Goal: Task Accomplishment & Management: Manage account settings

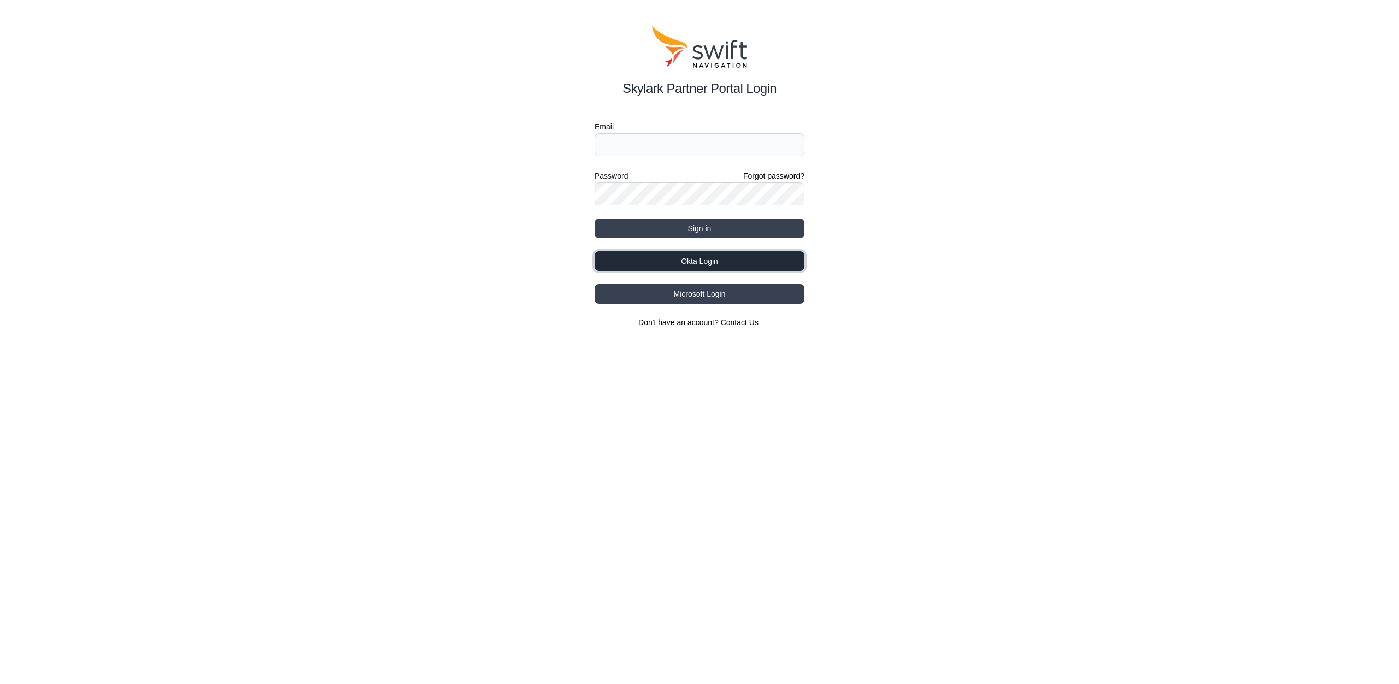
click at [710, 264] on button "Okta Login" at bounding box center [700, 261] width 210 height 20
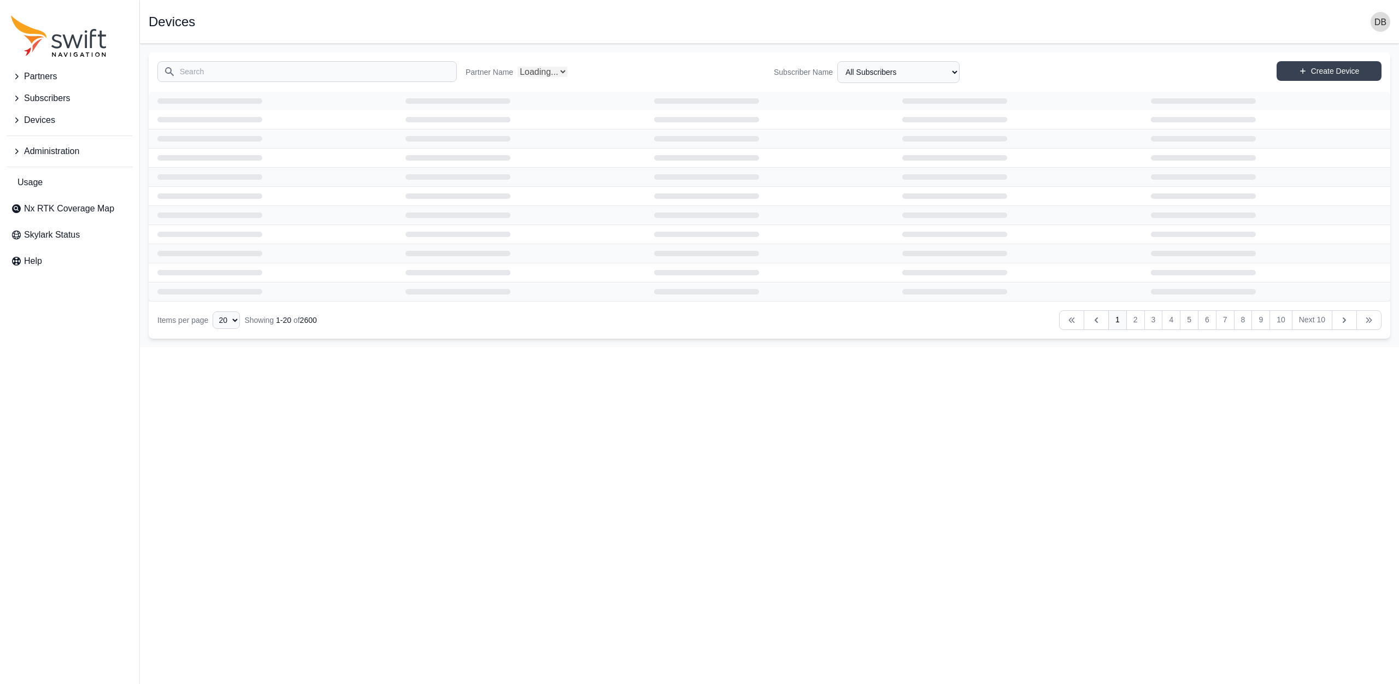
select select "Partner Name"
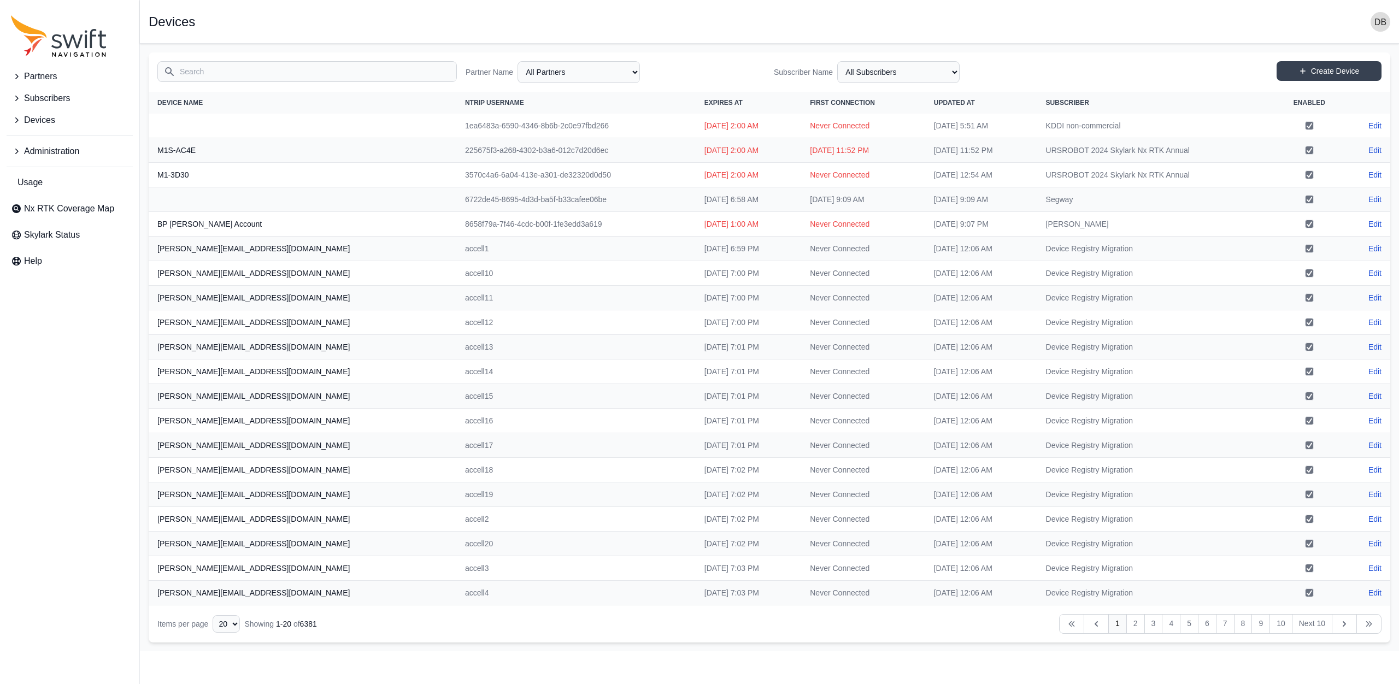
click at [191, 70] on input "Search" at bounding box center [307, 71] width 300 height 21
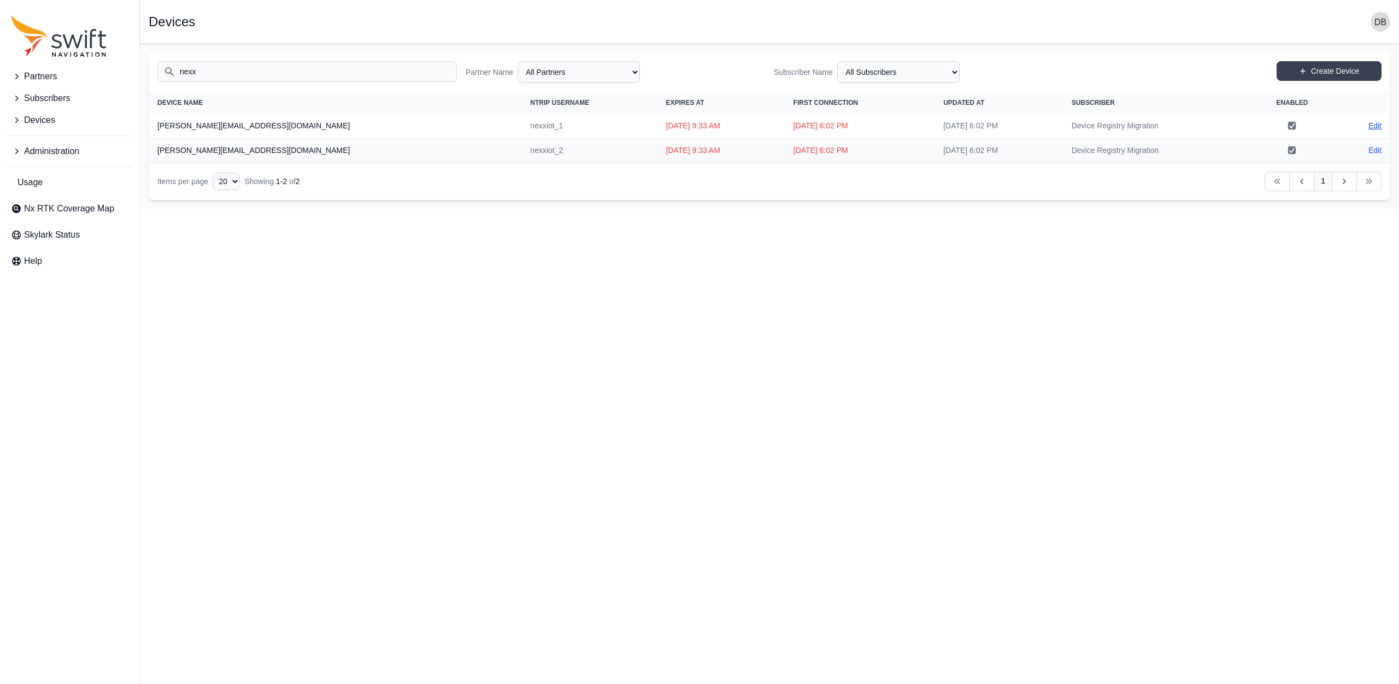
type input "nexx"
click at [1378, 128] on link "Edit" at bounding box center [1375, 125] width 13 height 11
select select "ab3272ce-40d0-4c94-a524-96a758ab755c"
select select "7e8434a2-c6ea-49f0-86b6-41d2490d7345"
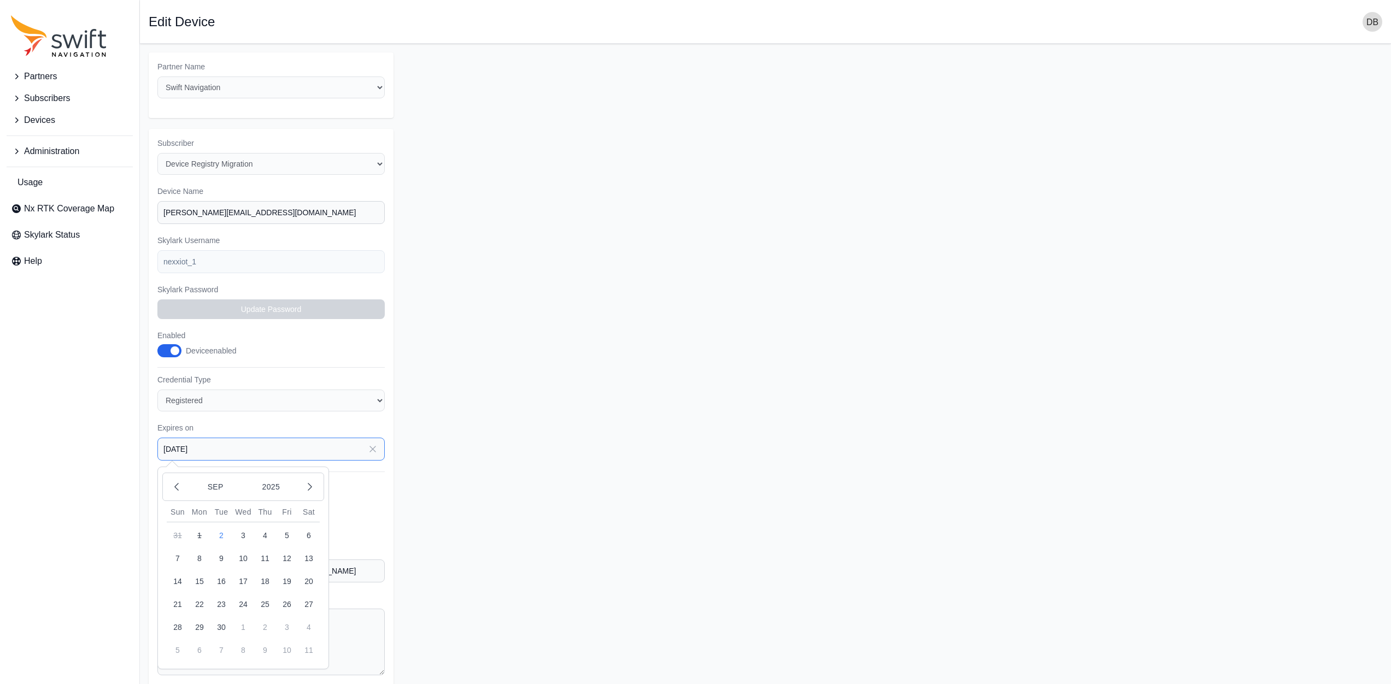
click at [262, 459] on input "2025-08-31" at bounding box center [270, 449] width 227 height 23
click at [224, 629] on button "30" at bounding box center [221, 628] width 22 height 22
type input "[DATE]"
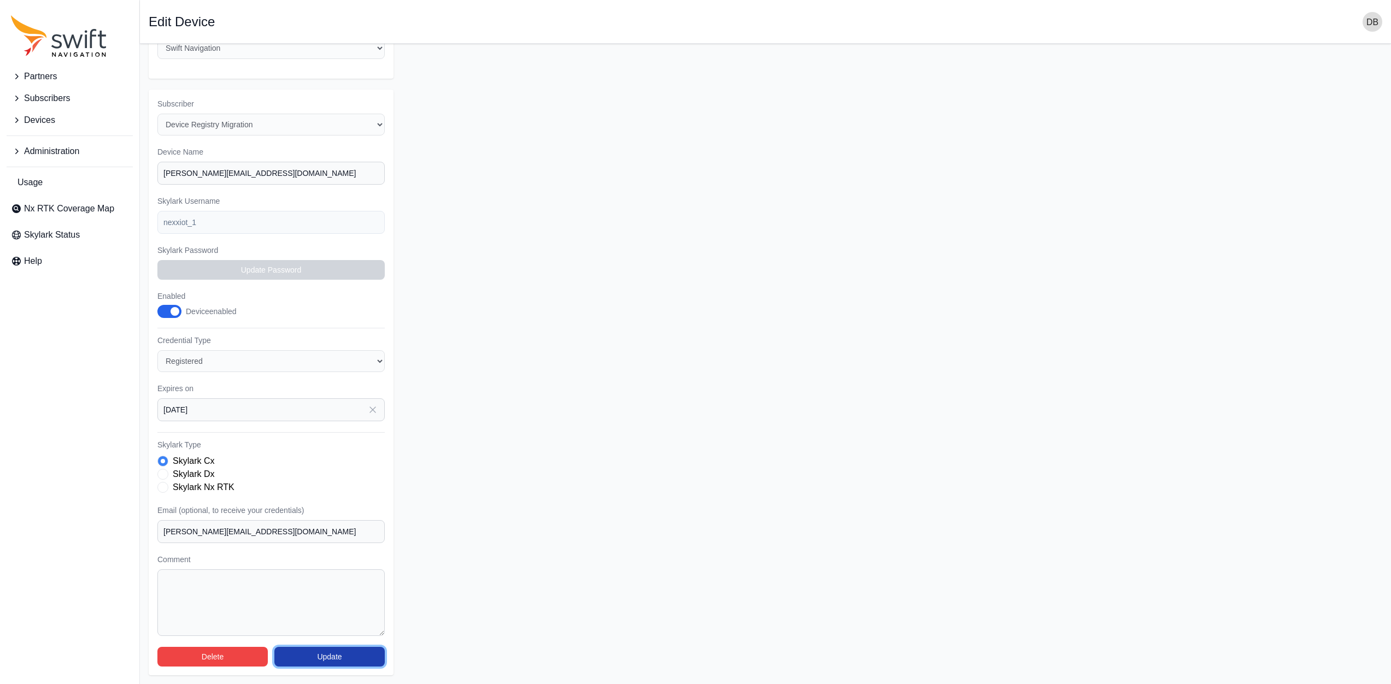
click at [313, 660] on button "Update" at bounding box center [329, 657] width 110 height 20
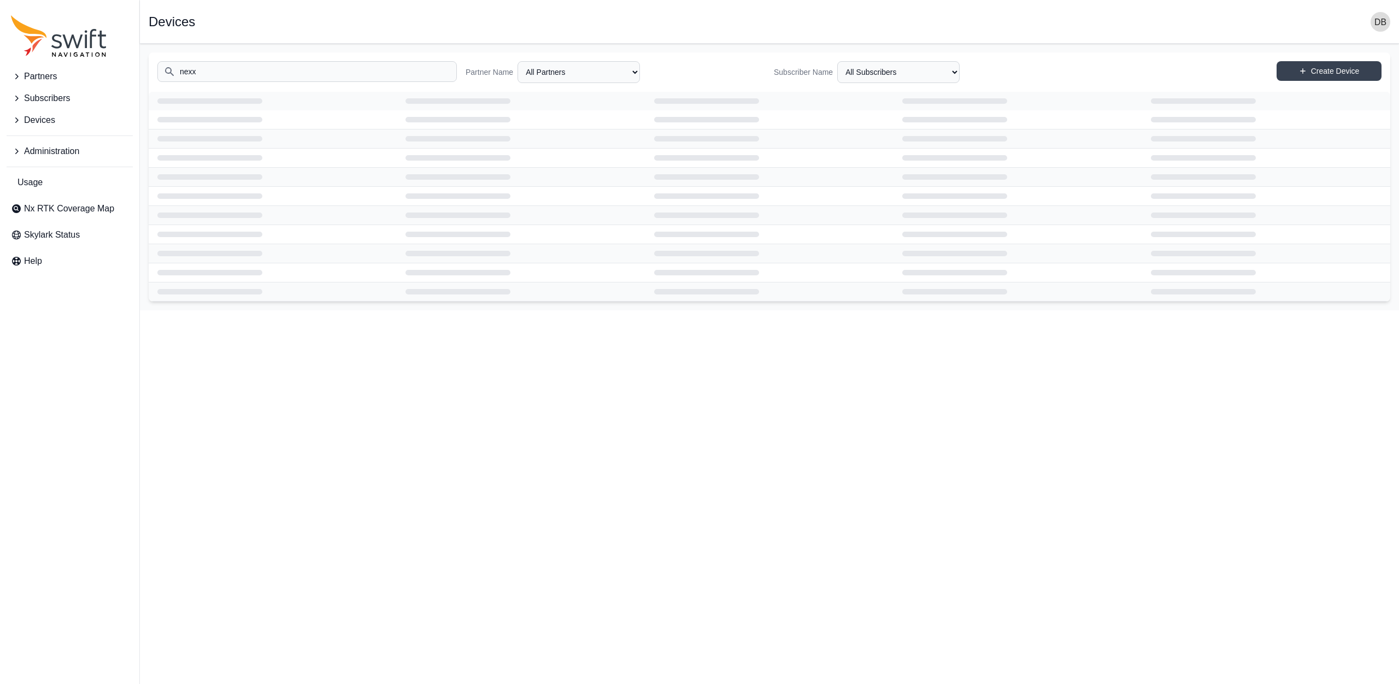
click at [245, 77] on input "nexx" at bounding box center [307, 71] width 300 height 21
select select "Partner Name"
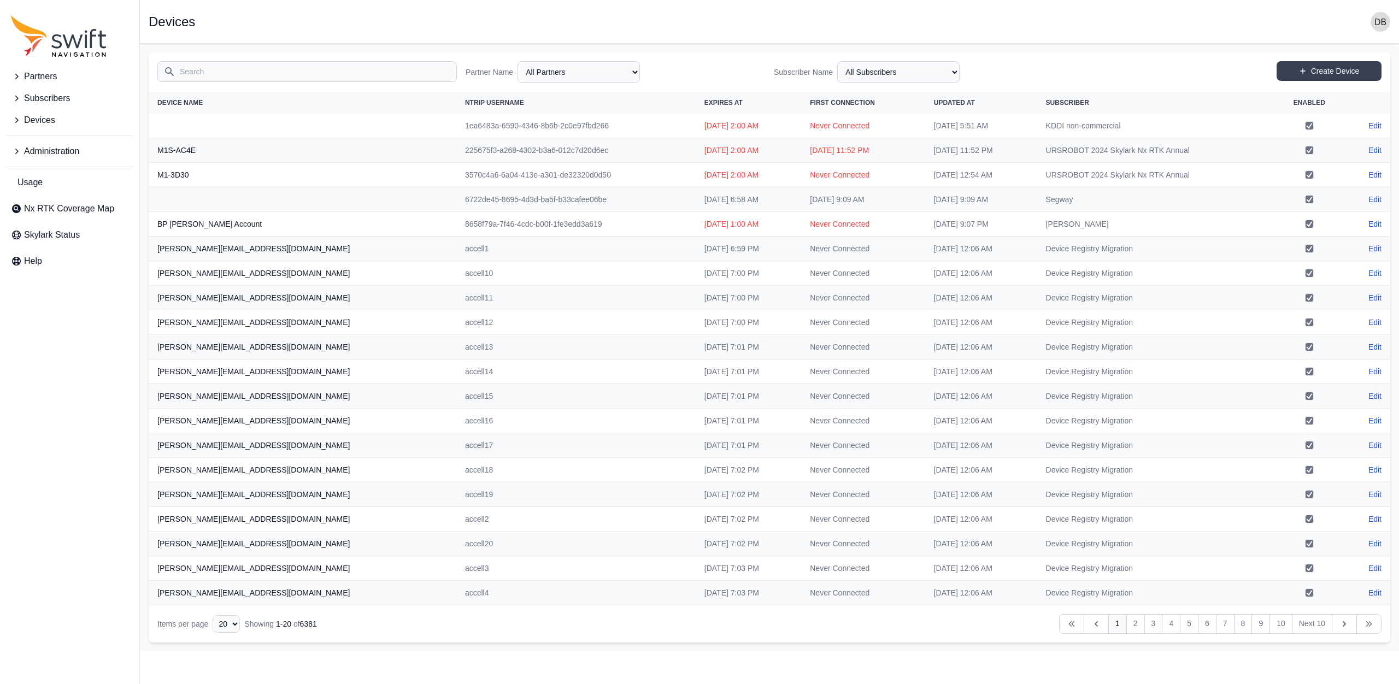
click at [239, 68] on input "Search" at bounding box center [307, 71] width 300 height 21
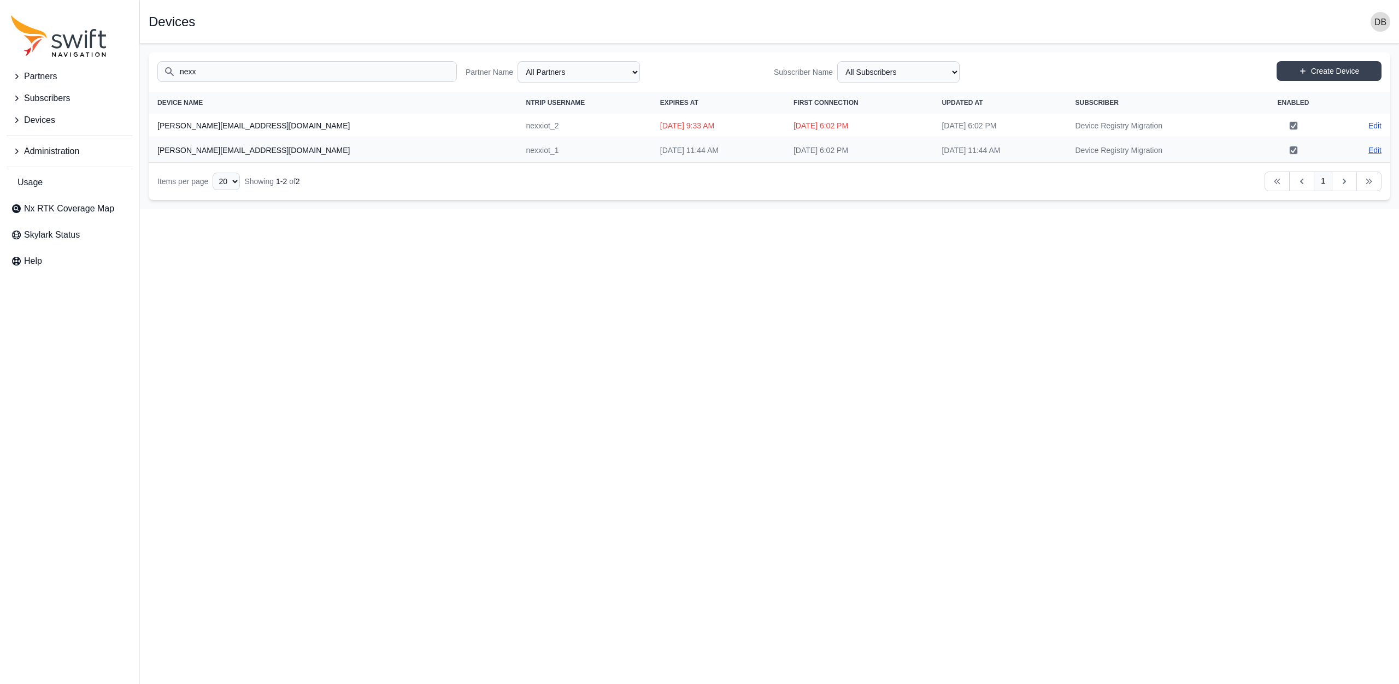
type input "nexx"
click at [1378, 149] on link "Edit" at bounding box center [1375, 150] width 13 height 11
select select "ab3272ce-40d0-4c94-a524-96a758ab755c"
select select "7e8434a2-c6ea-49f0-86b6-41d2490d7345"
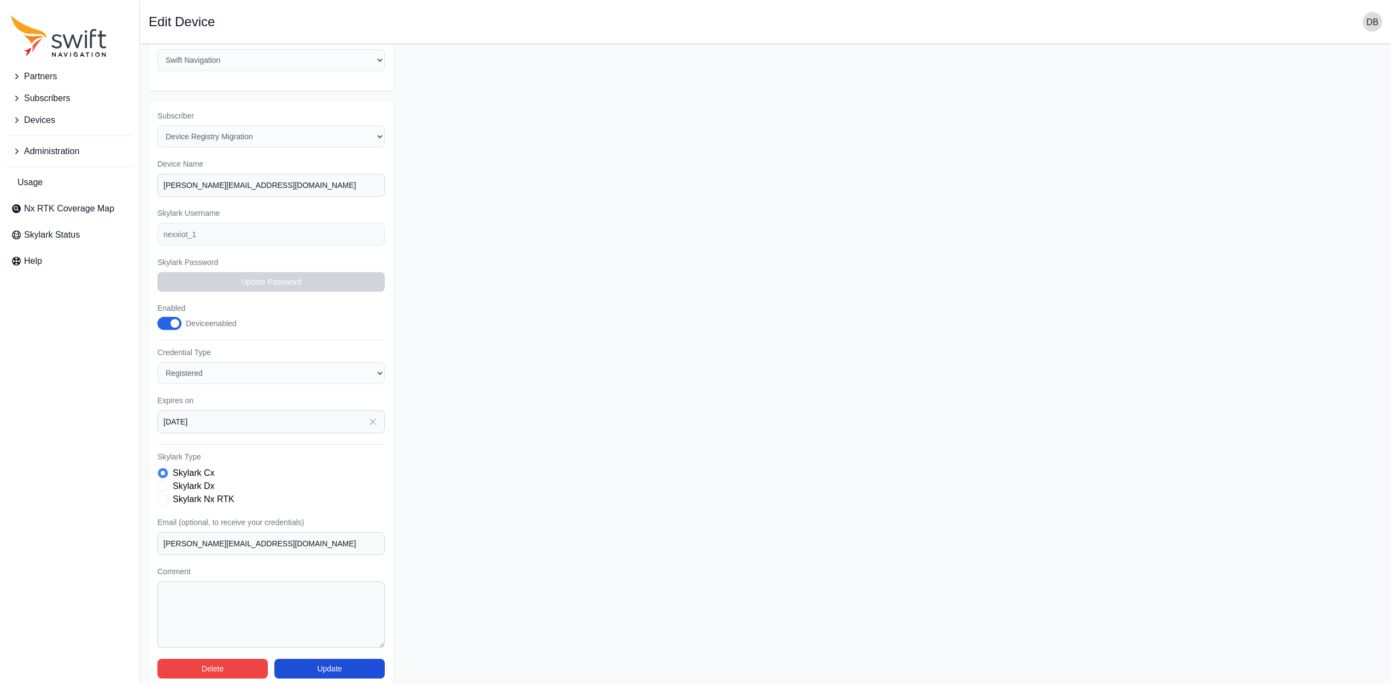
scroll to position [41, 0]
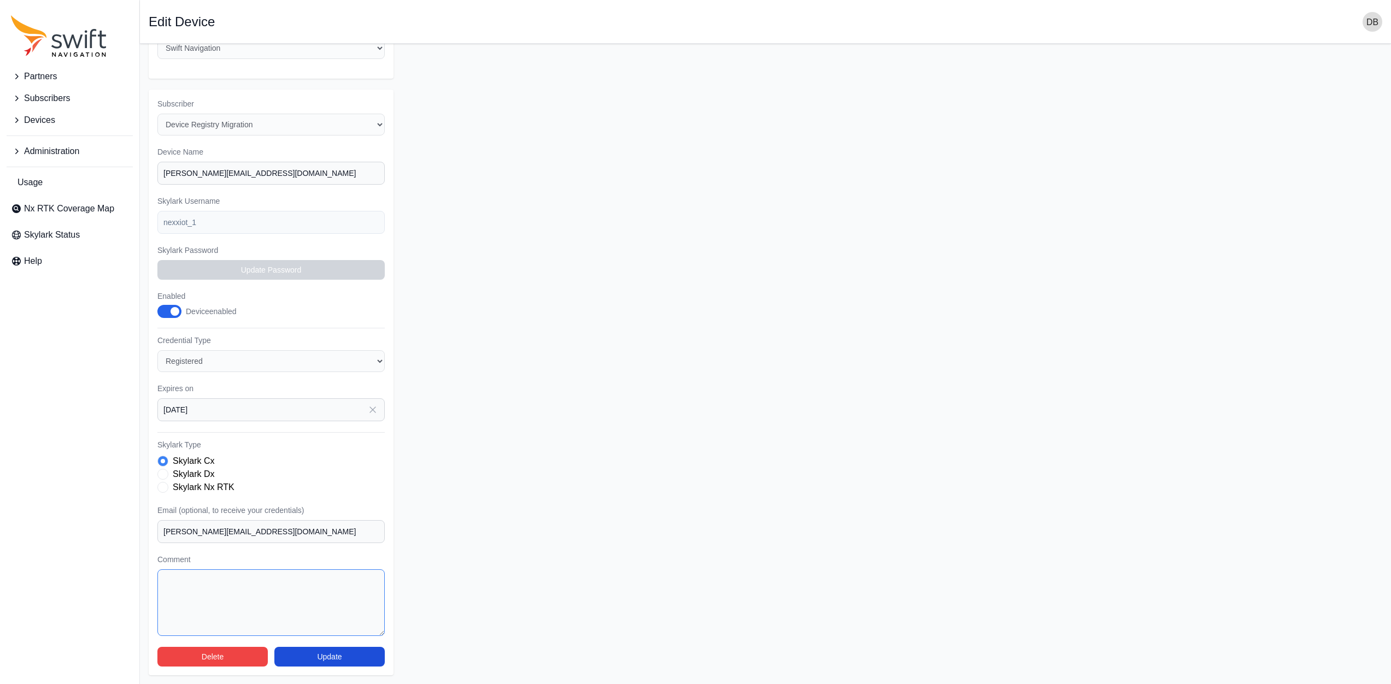
click at [192, 591] on textarea "Comment" at bounding box center [270, 603] width 227 height 67
drag, startPoint x: 227, startPoint y: 588, endPoint x: -10, endPoint y: 514, distance: 248.5
click at [0, 514] on html "Partners Subscribers Devices Administration Usage Nx RTK Coverage Map Skylark S…" at bounding box center [695, 323] width 1391 height 724
type textarea "Extended to [DATE] based upon request from [PERSON_NAME] via [PERSON_NAME]"
click at [336, 658] on button "Update" at bounding box center [329, 657] width 110 height 20
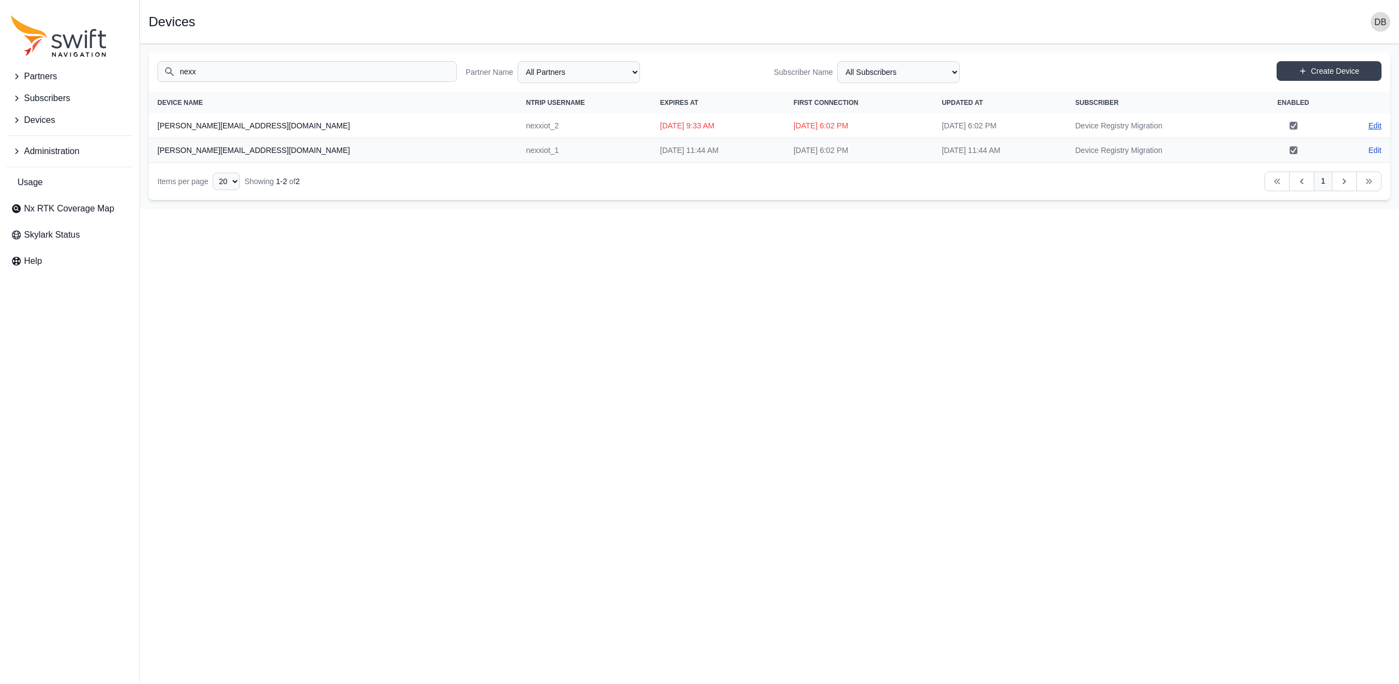
click at [1381, 128] on link "Edit" at bounding box center [1375, 125] width 13 height 11
select select "ab3272ce-40d0-4c94-a524-96a758ab755c"
select select "7e8434a2-c6ea-49f0-86b6-41d2490d7345"
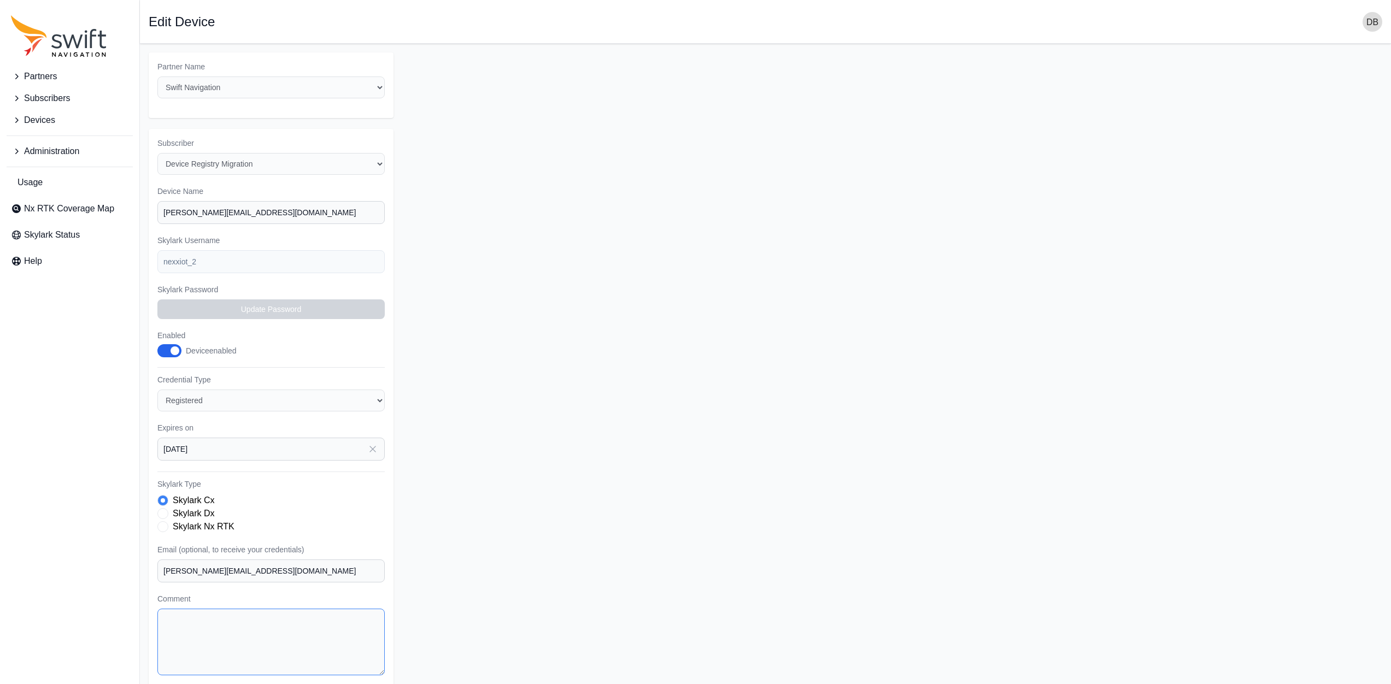
click at [233, 644] on textarea "Comment" at bounding box center [270, 642] width 227 height 67
paste textarea "Extended to [DATE] based upon request from [PERSON_NAME] via [PERSON_NAME]"
type textarea "Extended to [DATE] based upon request from [PERSON_NAME] via [PERSON_NAME]"
click at [247, 449] on input "2025-08-31" at bounding box center [270, 449] width 227 height 23
click at [220, 627] on button "30" at bounding box center [221, 628] width 22 height 22
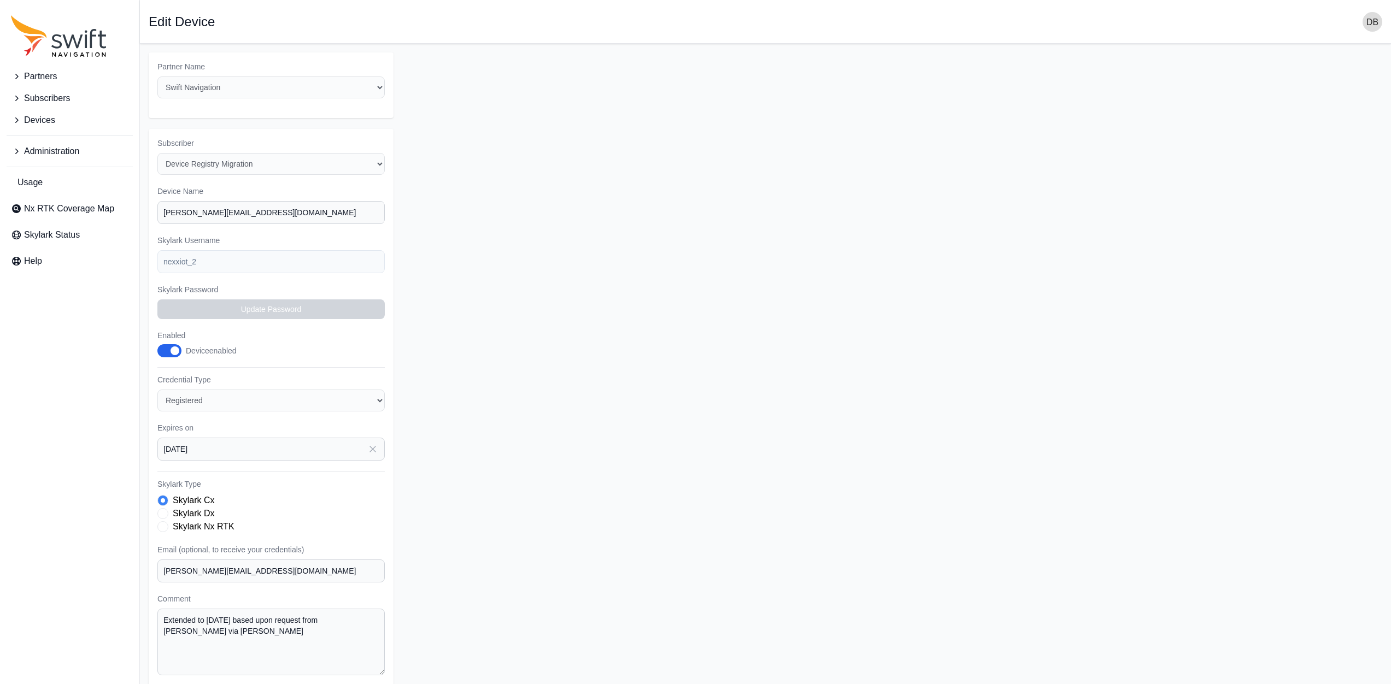
type input "[DATE]"
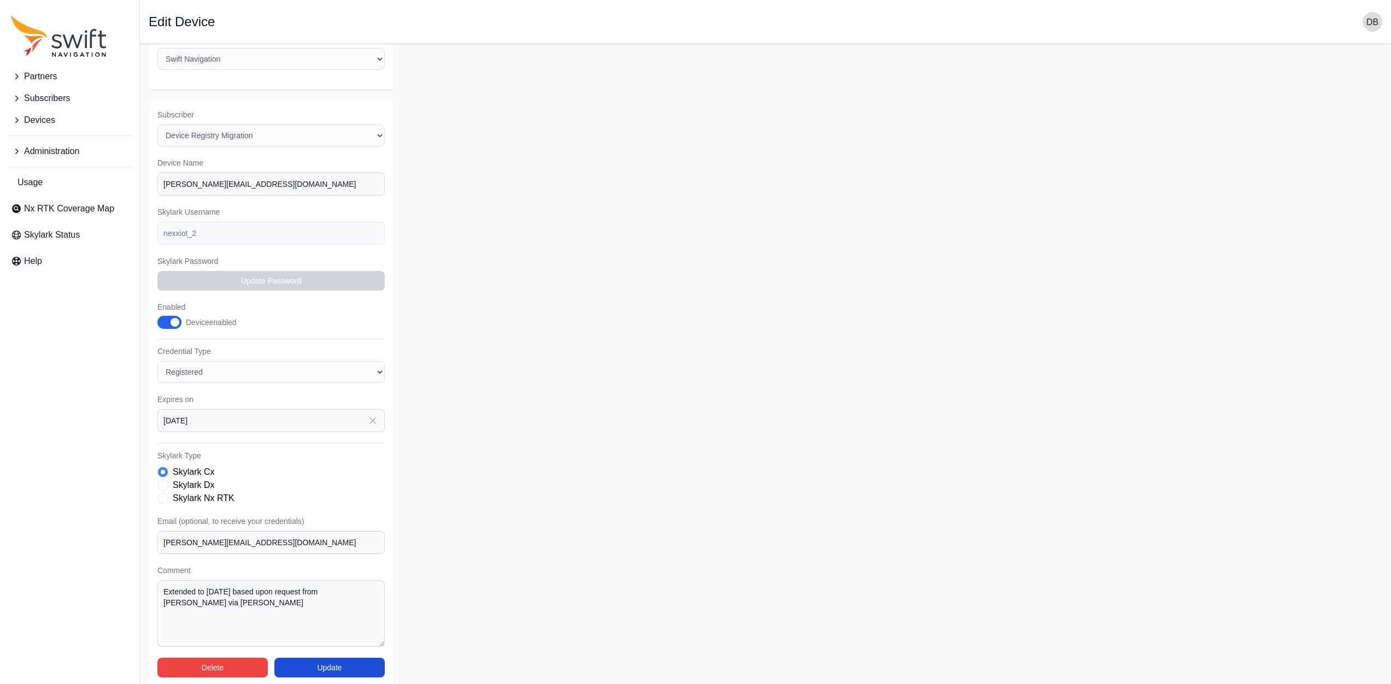
scroll to position [41, 0]
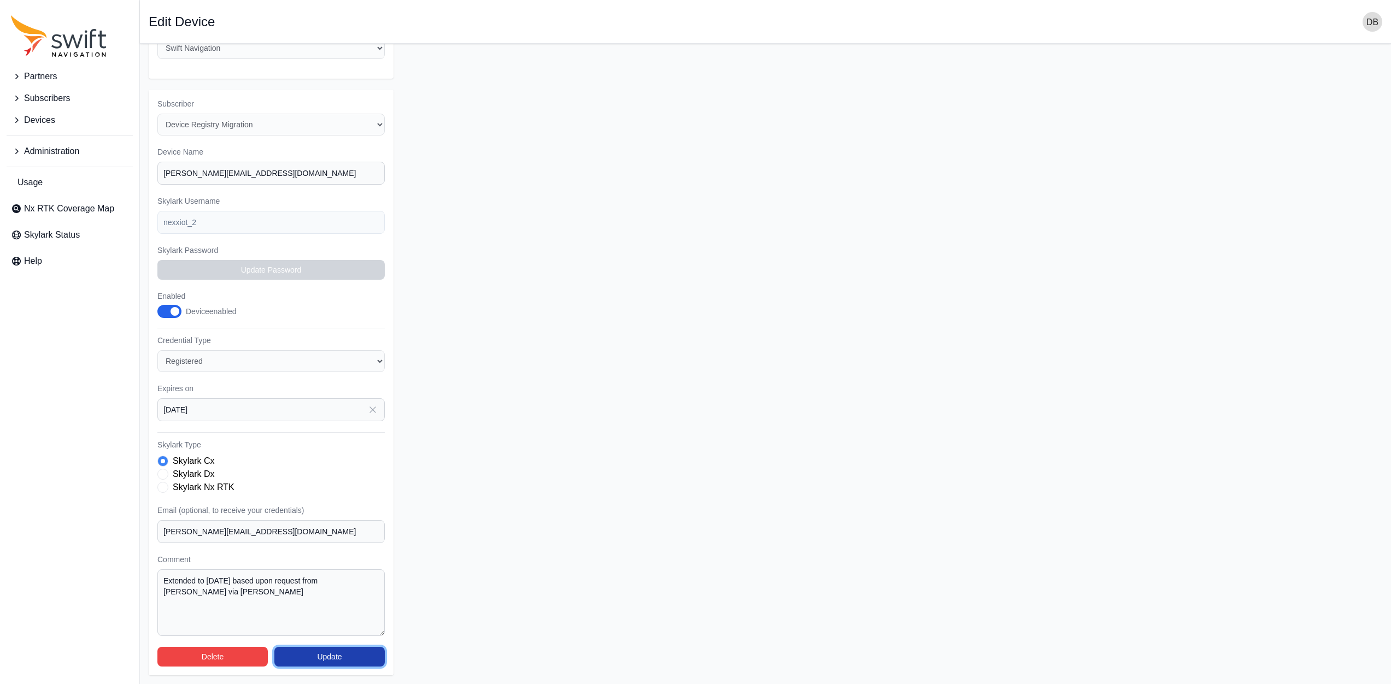
click at [339, 660] on button "Update" at bounding box center [329, 657] width 110 height 20
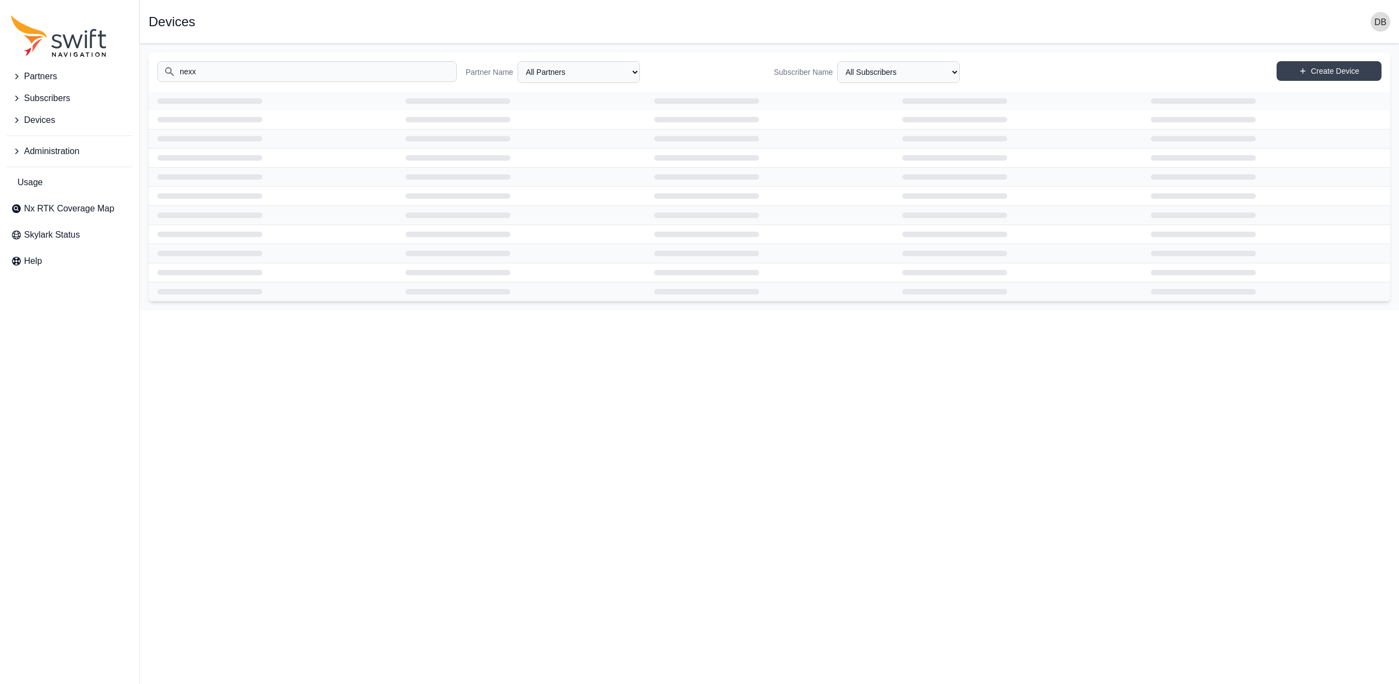
click at [45, 79] on span "Partners" at bounding box center [40, 76] width 33 height 13
click at [57, 148] on span "Subscribers" at bounding box center [47, 144] width 46 height 13
click at [221, 66] on input "nexx" at bounding box center [307, 71] width 300 height 21
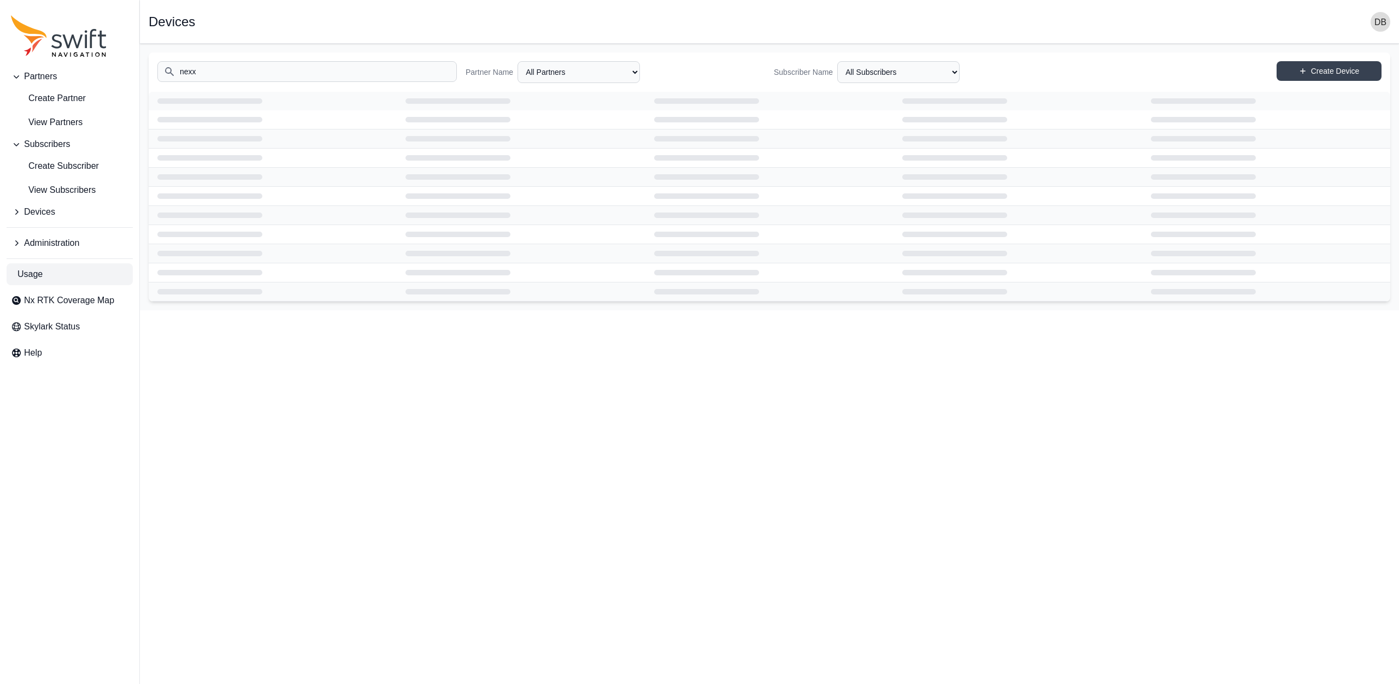
click at [25, 274] on span "Usage" at bounding box center [29, 274] width 25 height 13
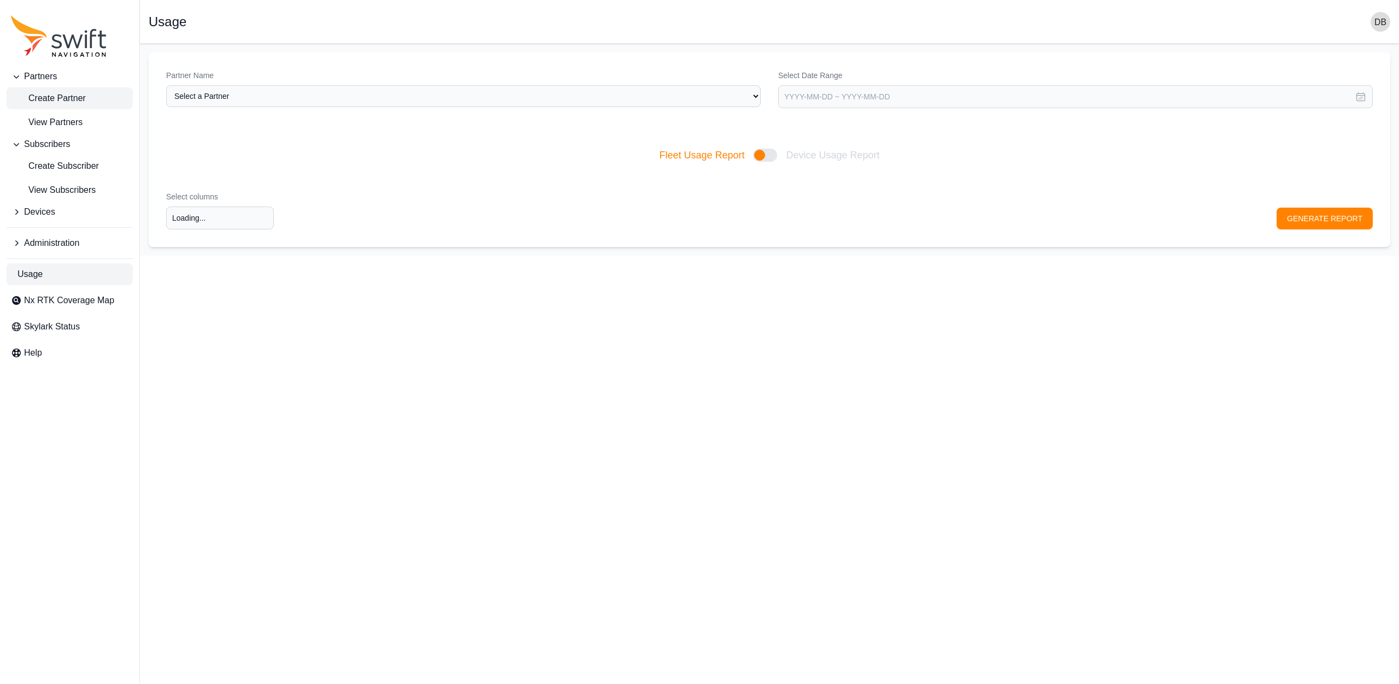
type input "Select columns"
click at [57, 80] on span "Partners" at bounding box center [40, 76] width 33 height 13
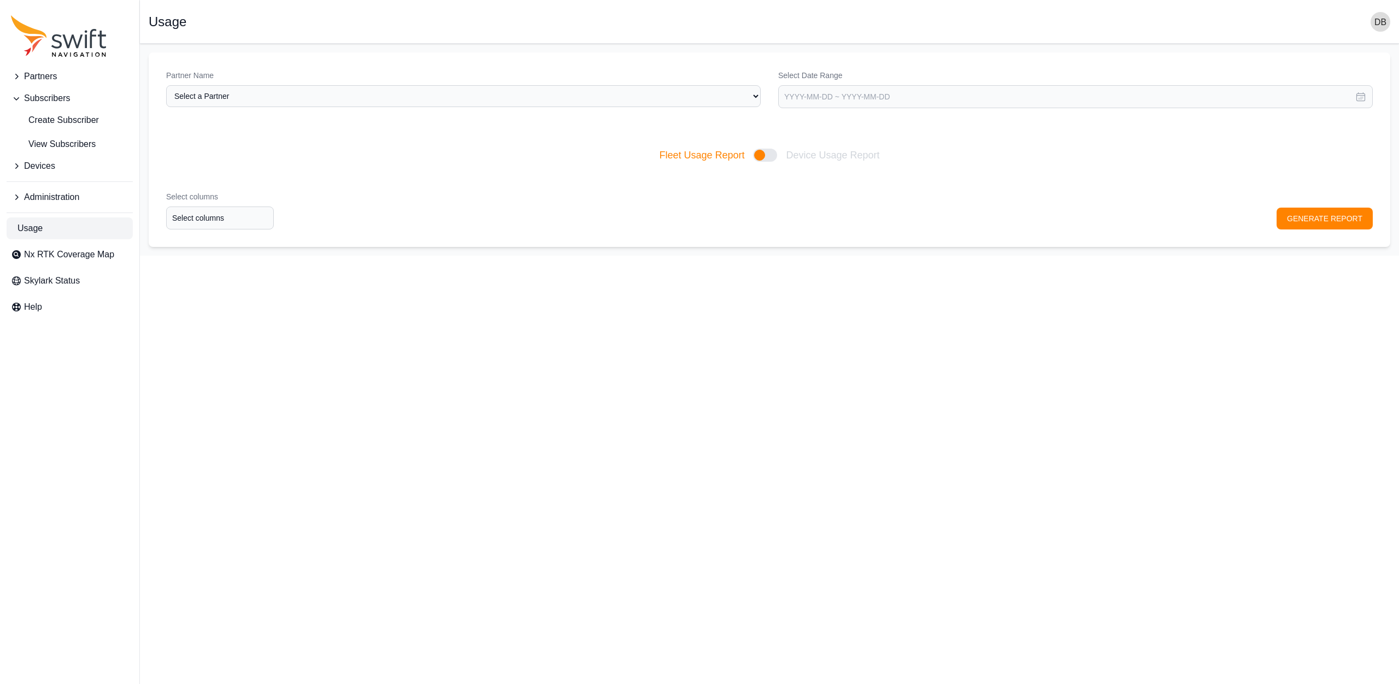
click at [39, 81] on span "Partners" at bounding box center [40, 76] width 33 height 13
click at [63, 39] on icon "Sidenav" at bounding box center [59, 36] width 96 height 42
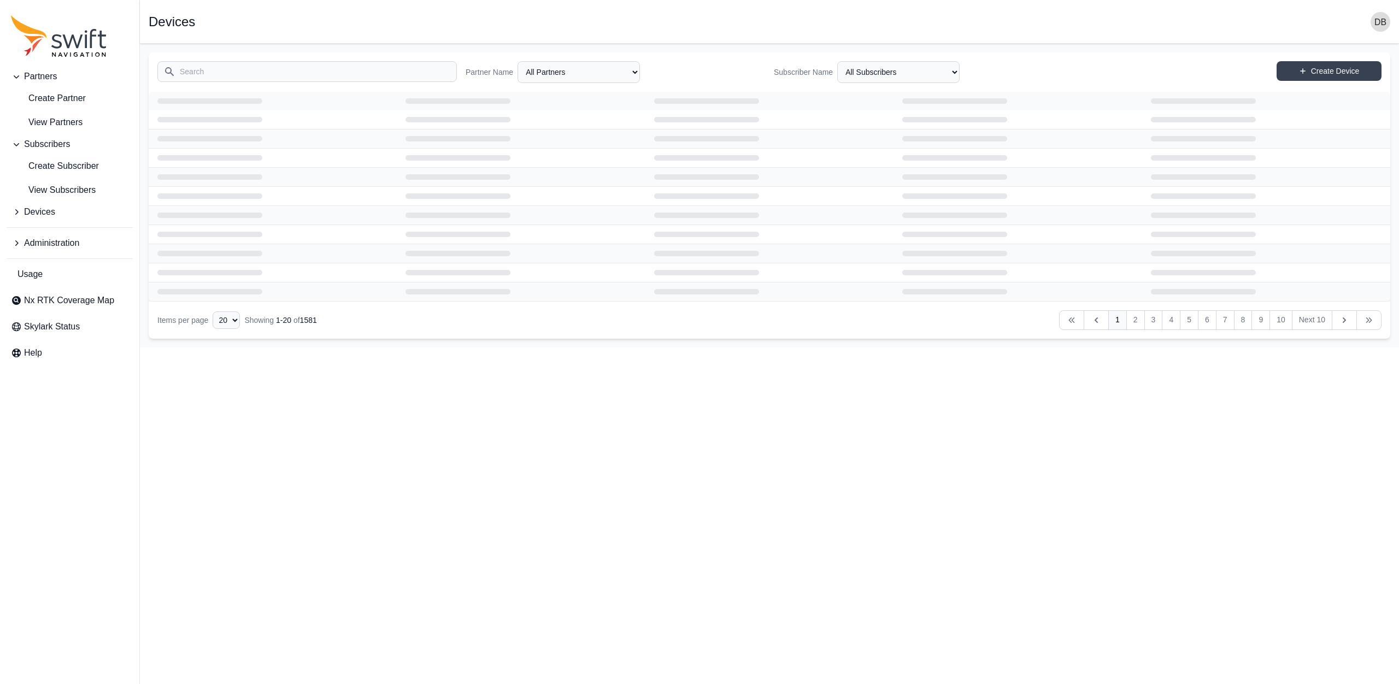
click at [195, 71] on input "Search" at bounding box center [307, 71] width 300 height 21
type input "nexx"
select select "Partner Name"
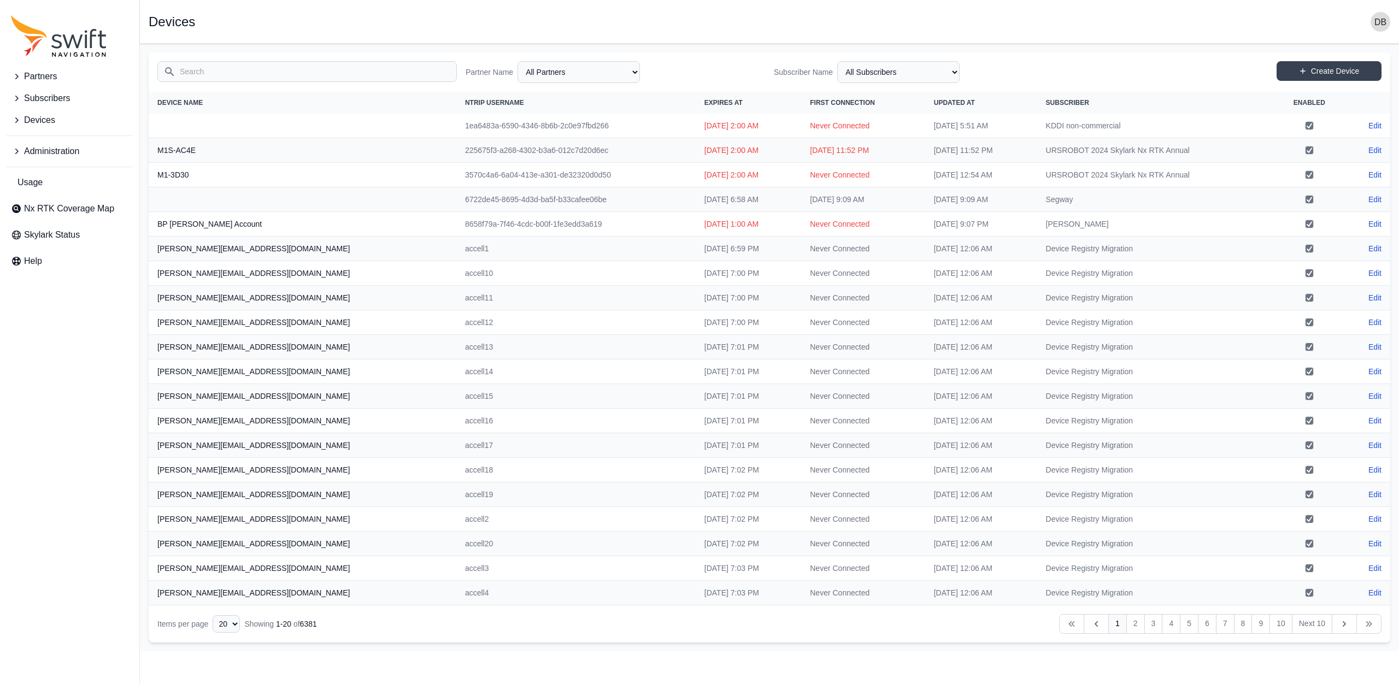
click at [199, 77] on input "Search" at bounding box center [307, 71] width 300 height 21
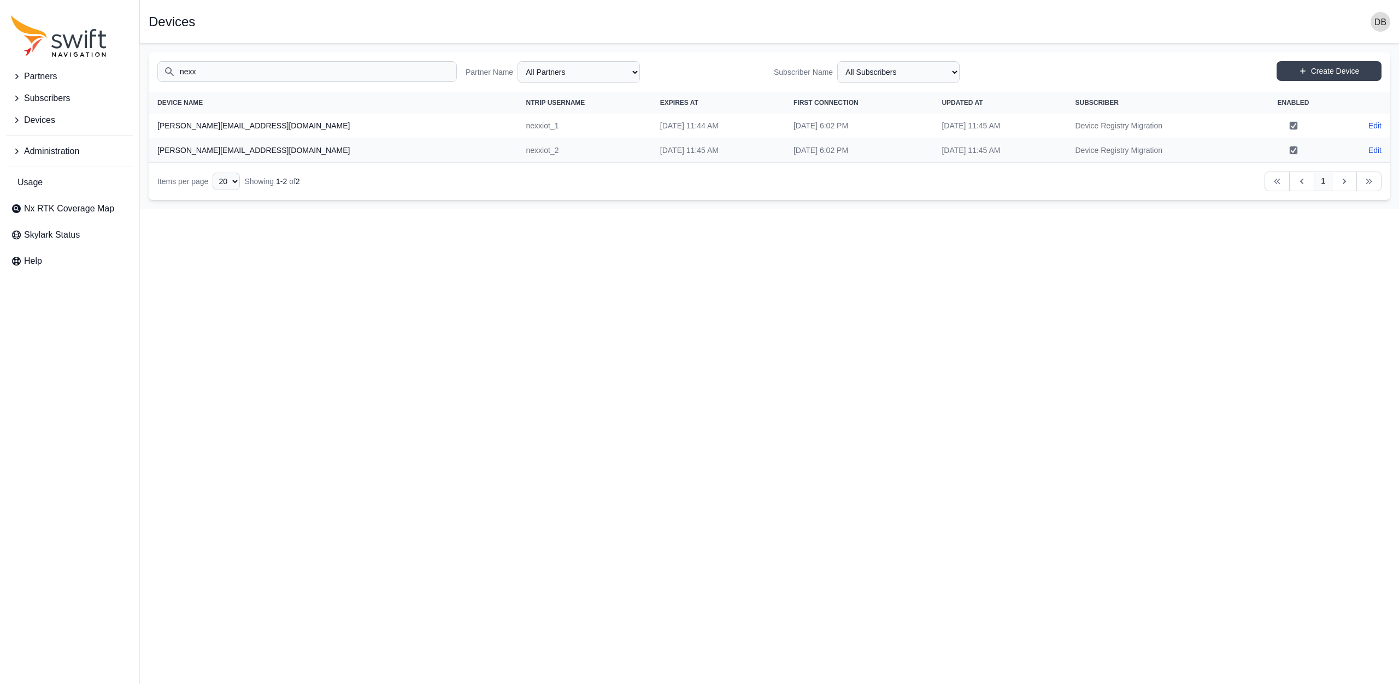
type input "nexx"
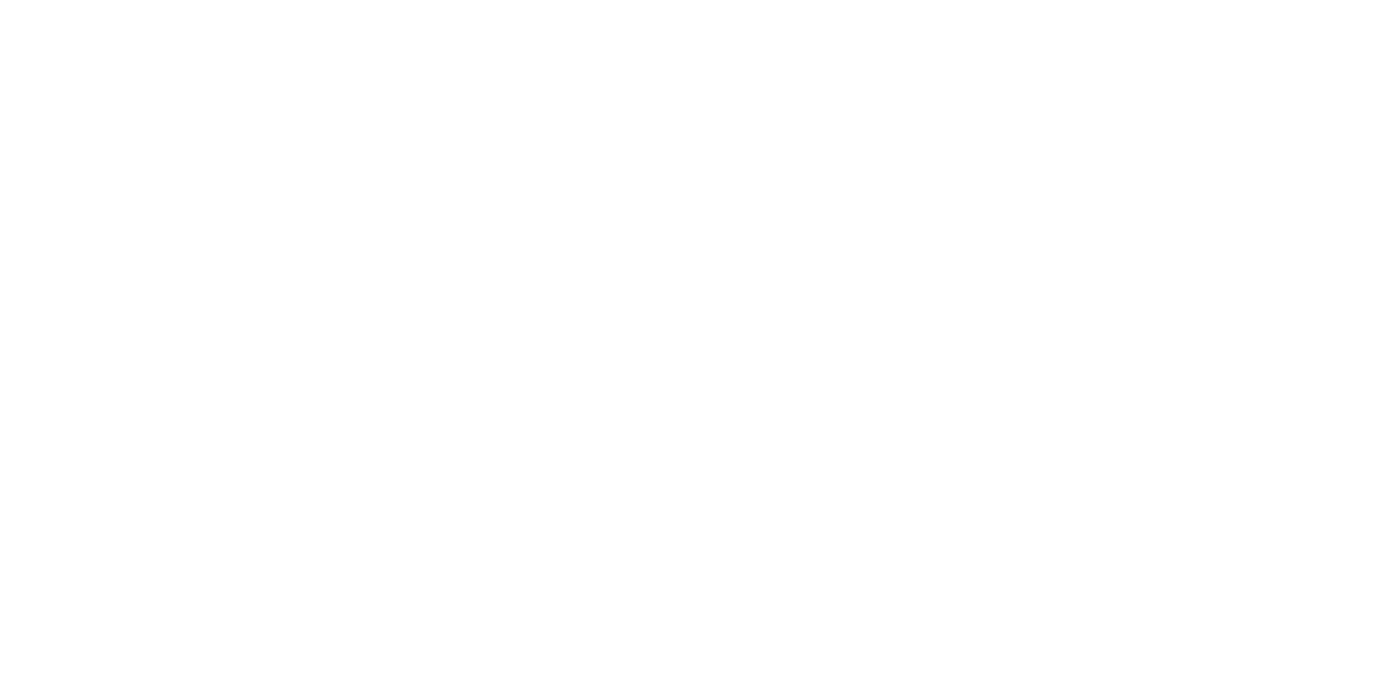
select select
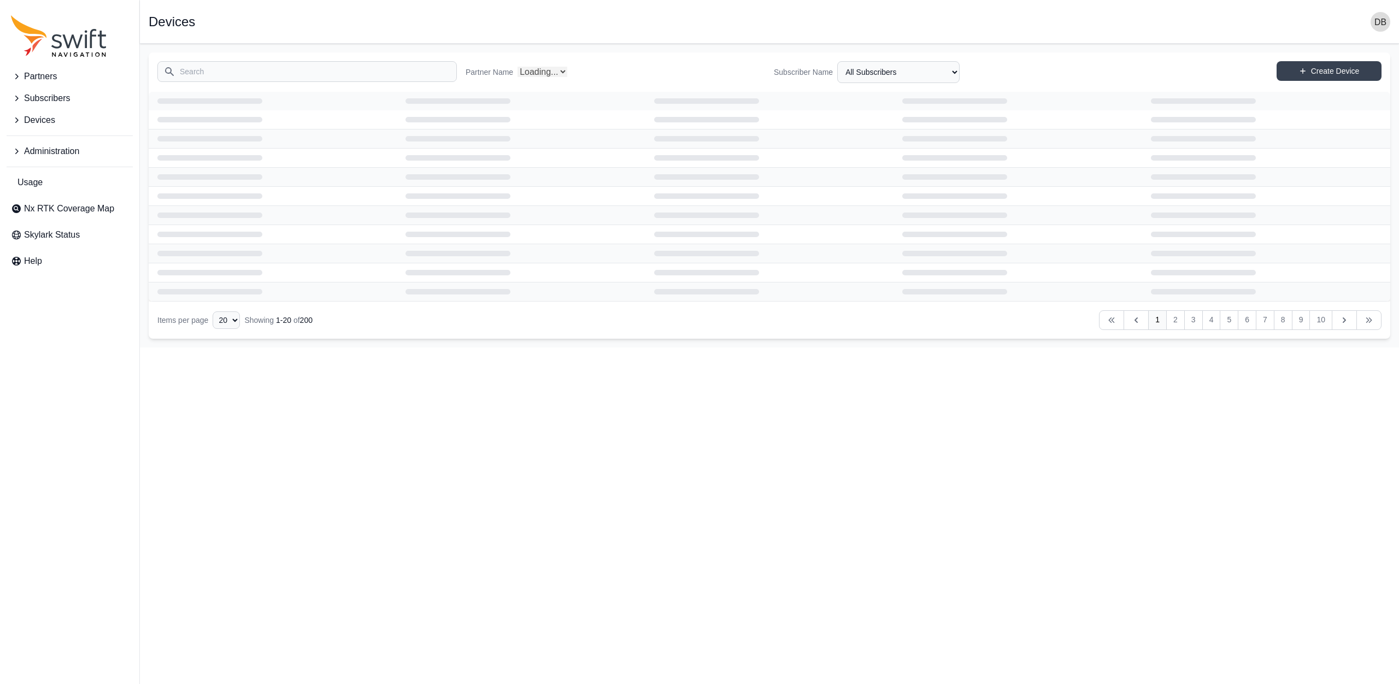
select select "Partner Name"
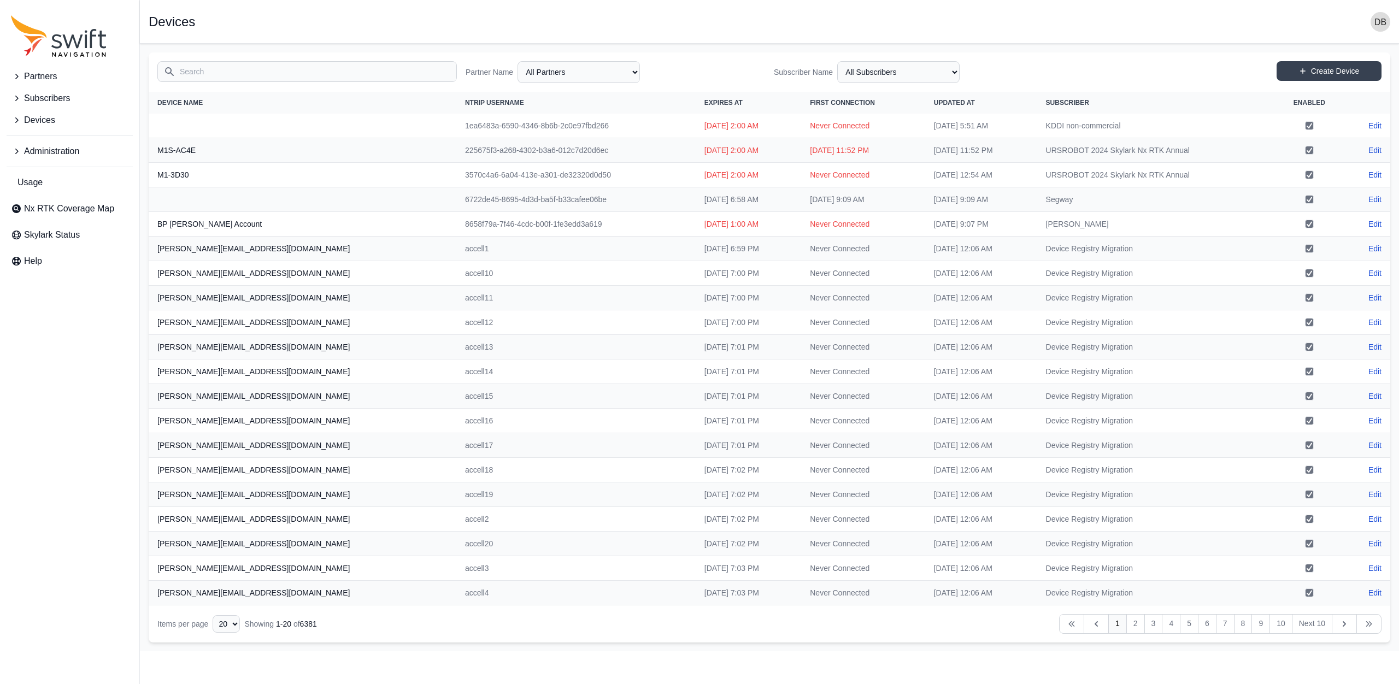
click at [213, 71] on input "Search" at bounding box center [307, 71] width 300 height 21
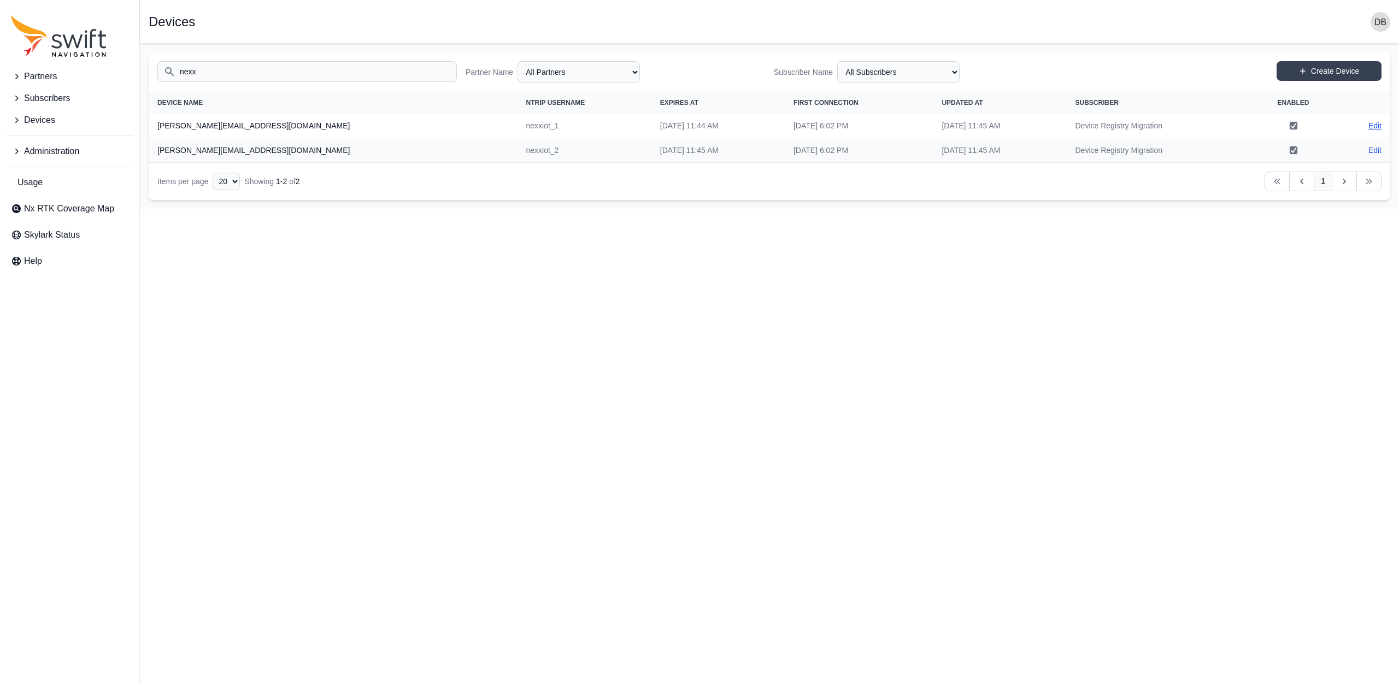
type input "nexx"
click at [1373, 127] on link "Edit" at bounding box center [1375, 125] width 13 height 11
select select "ab3272ce-40d0-4c94-a524-96a758ab755c"
select select "7e8434a2-c6ea-49f0-86b6-41d2490d7345"
click at [1369, 126] on link "Edit" at bounding box center [1375, 125] width 13 height 11
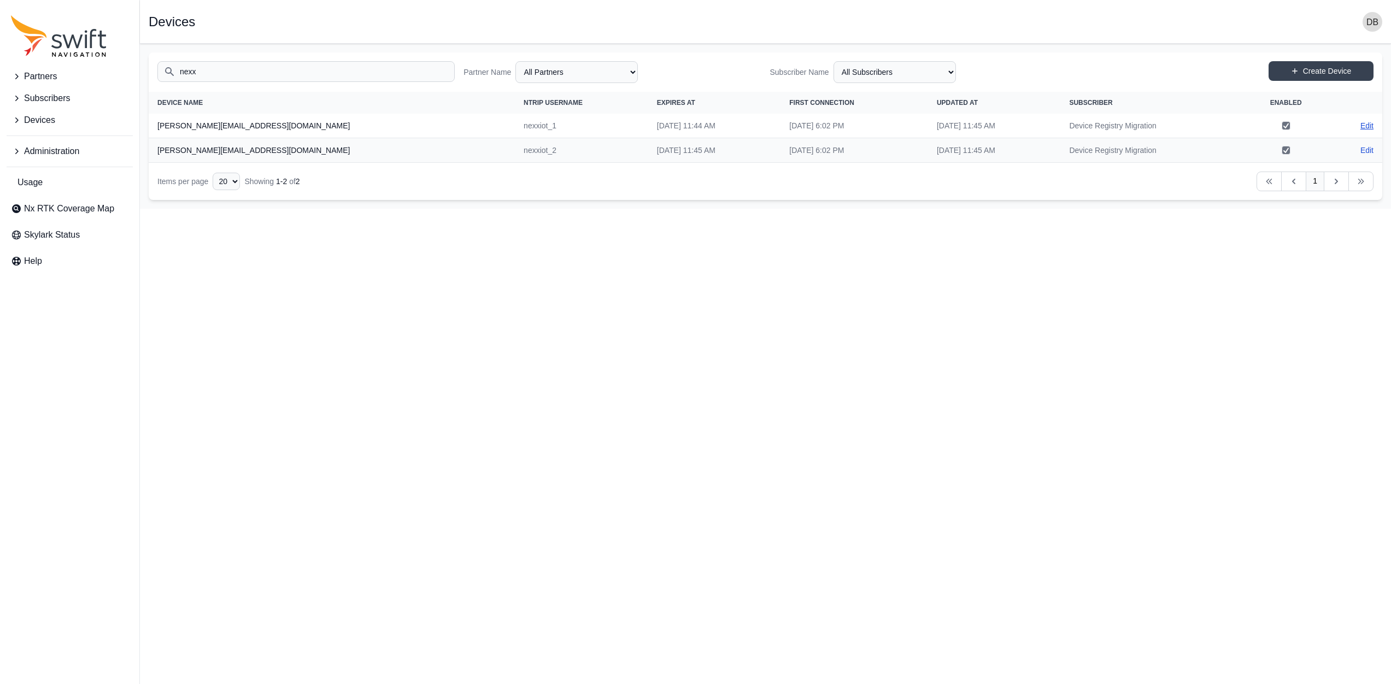
select select "ab3272ce-40d0-4c94-a524-96a758ab755c"
select select "7e8434a2-c6ea-49f0-86b6-41d2490d7345"
